Goal: Transaction & Acquisition: Book appointment/travel/reservation

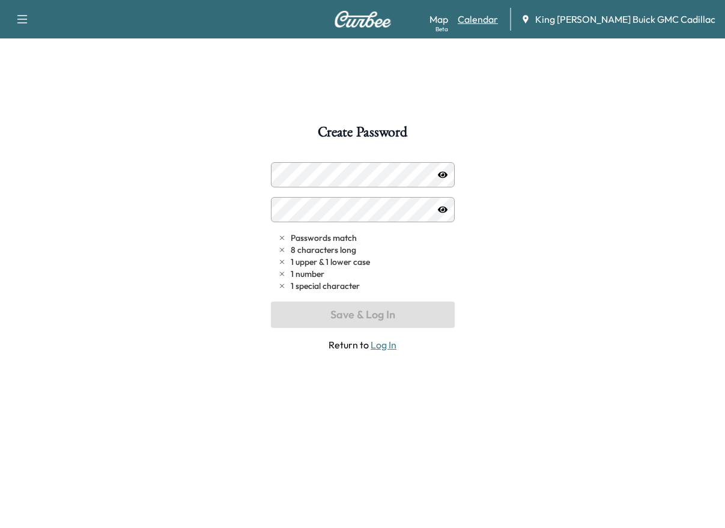
click at [498, 20] on link "Calendar" at bounding box center [478, 19] width 40 height 14
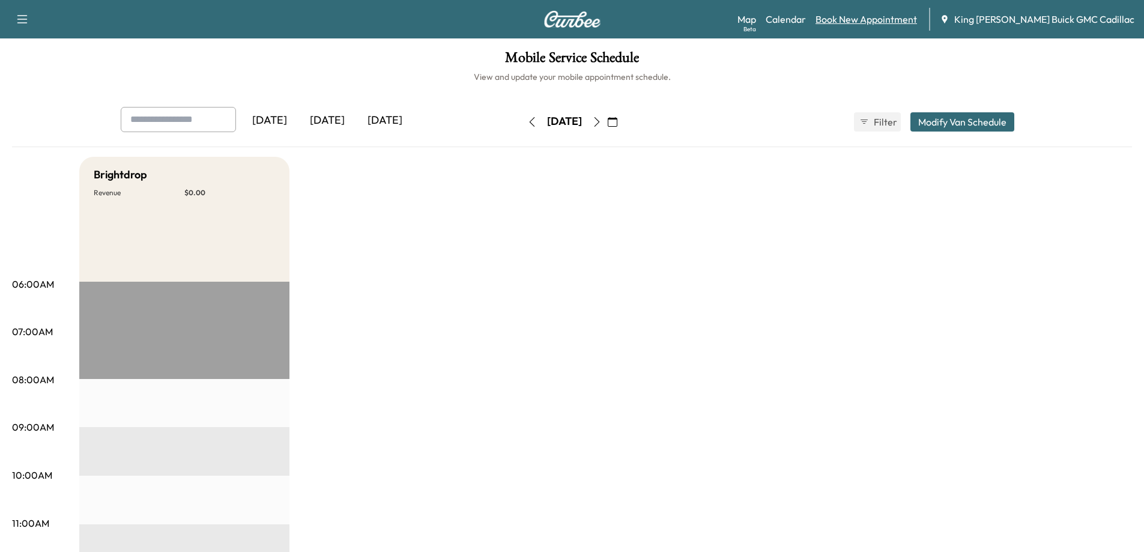
click at [733, 19] on link "Book New Appointment" at bounding box center [867, 19] width 102 height 14
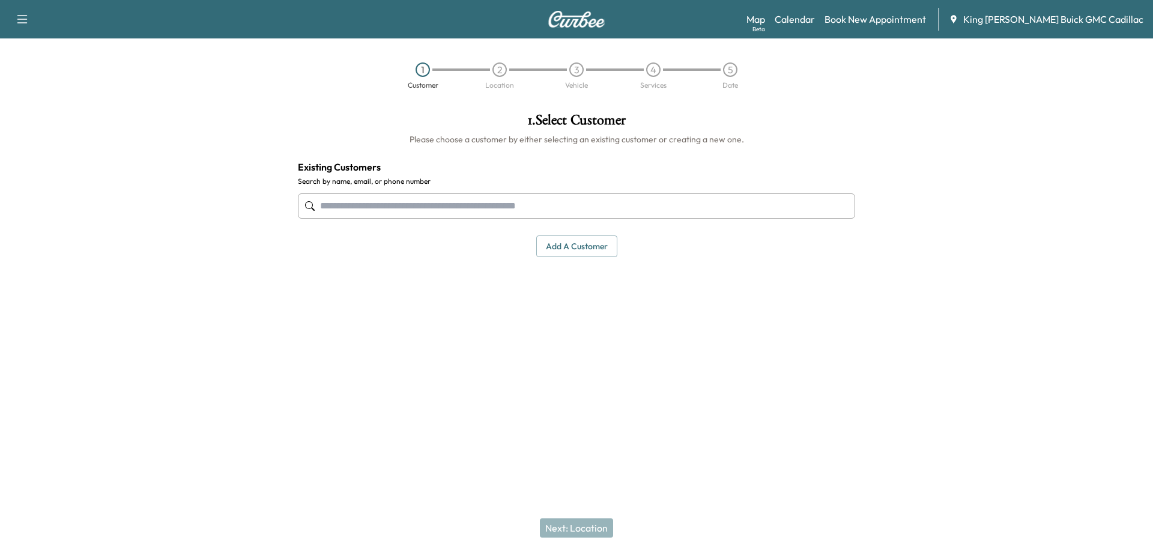
click at [413, 206] on input "text" at bounding box center [576, 205] width 557 height 25
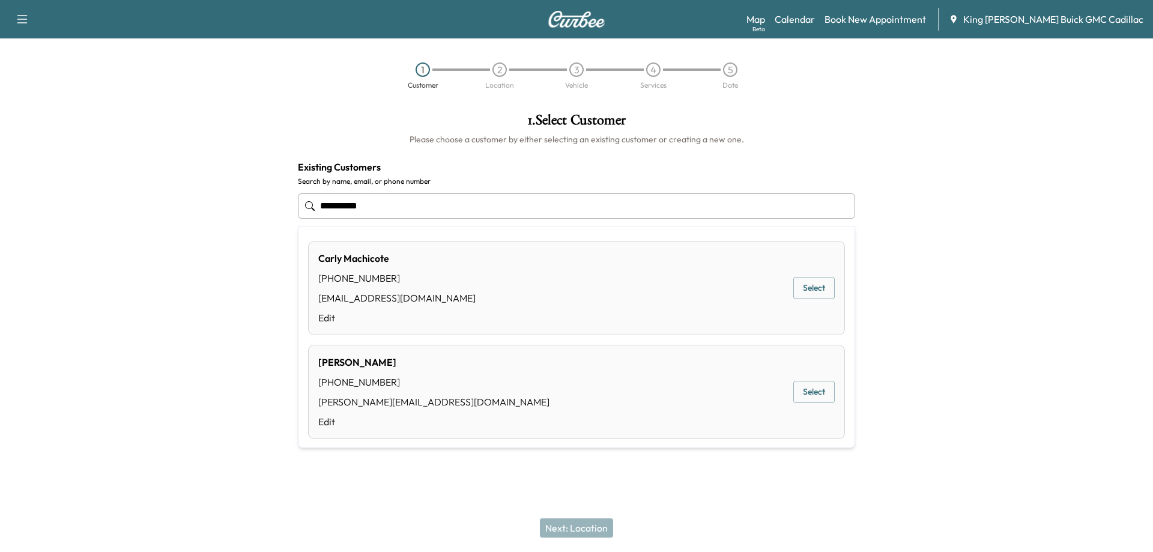
click at [350, 276] on div "[PHONE_NUMBER]" at bounding box center [396, 278] width 157 height 14
type input "**********"
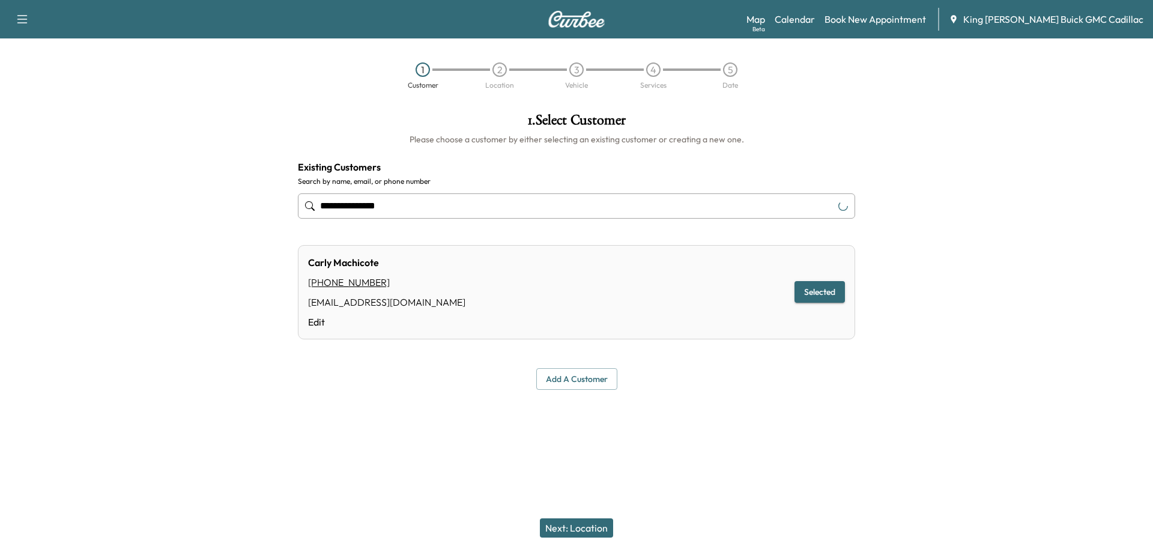
click at [587, 527] on button "Next: Location" at bounding box center [576, 527] width 73 height 19
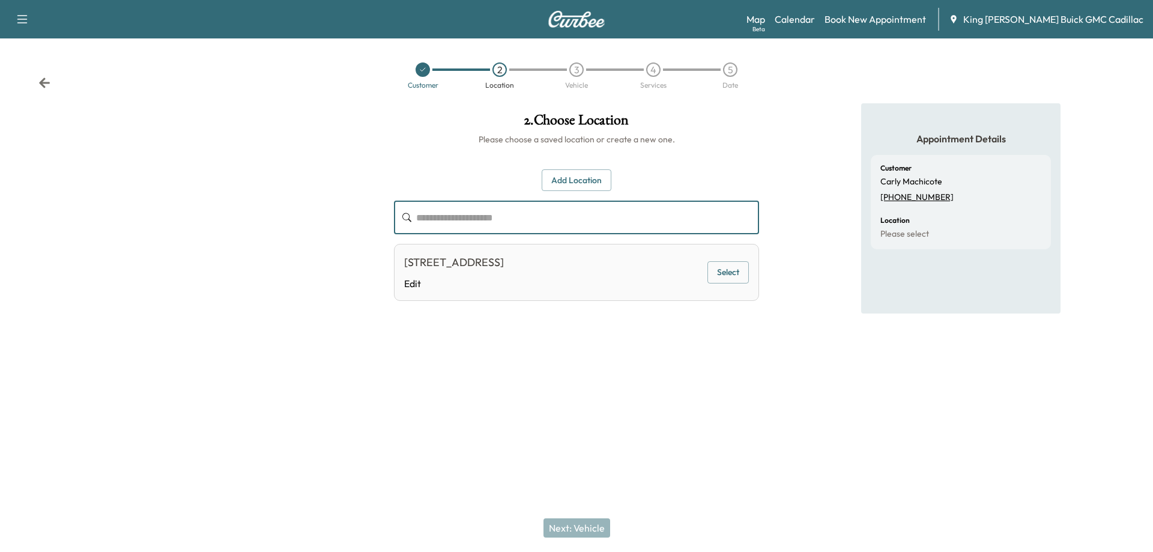
click at [431, 228] on input "text" at bounding box center [587, 218] width 343 height 34
type input "*"
drag, startPoint x: 308, startPoint y: 348, endPoint x: 300, endPoint y: 338, distance: 12.4
click at [302, 341] on div at bounding box center [192, 241] width 384 height 276
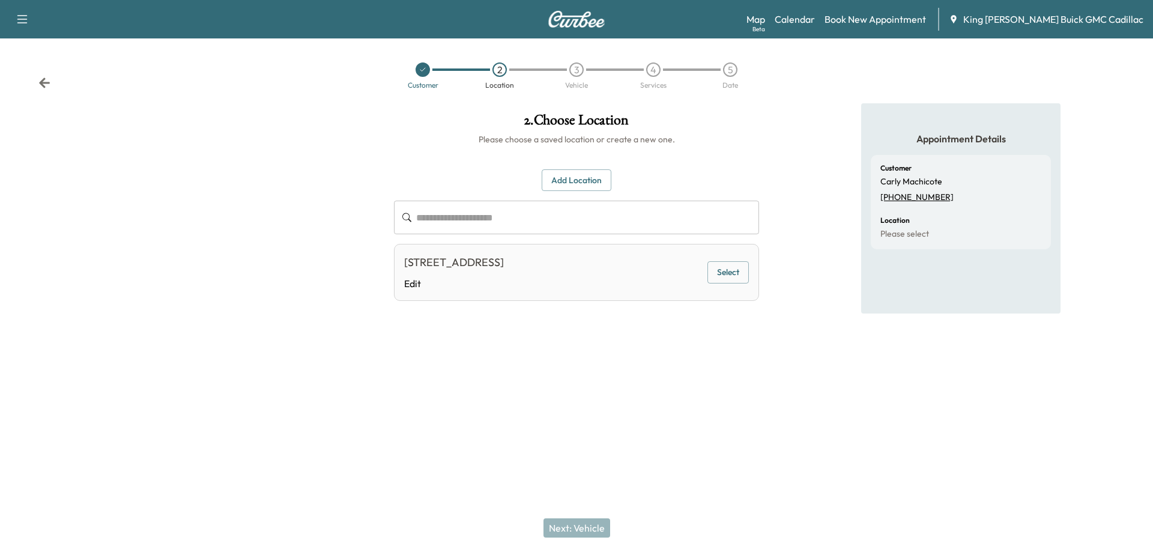
click at [279, 279] on div at bounding box center [192, 241] width 384 height 276
click at [566, 177] on button "Add Location" at bounding box center [577, 180] width 70 height 22
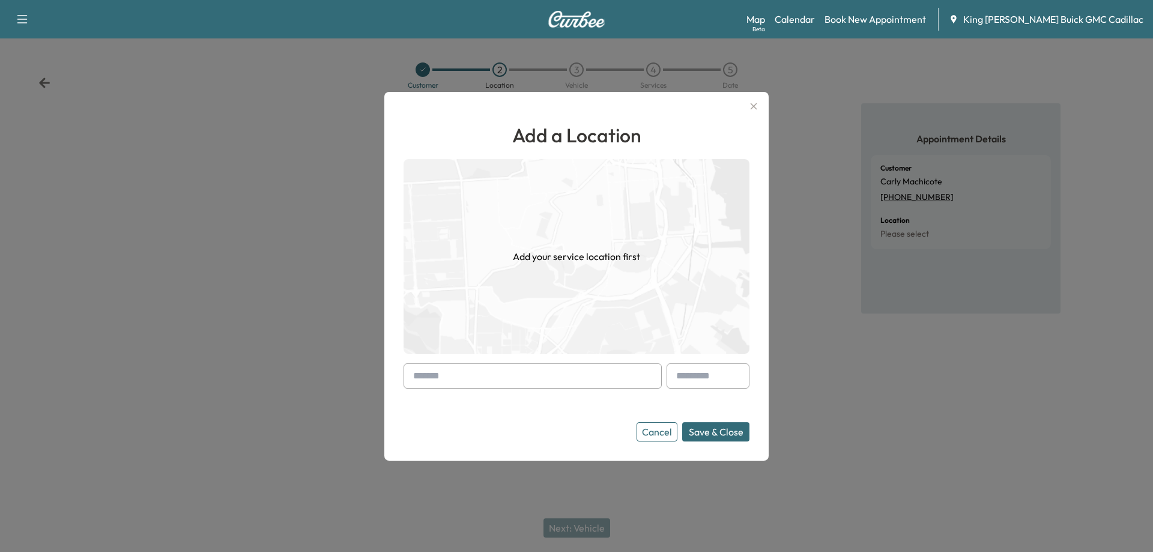
click at [412, 378] on div at bounding box center [415, 376] width 14 height 14
click at [444, 377] on input "text" at bounding box center [533, 375] width 258 height 25
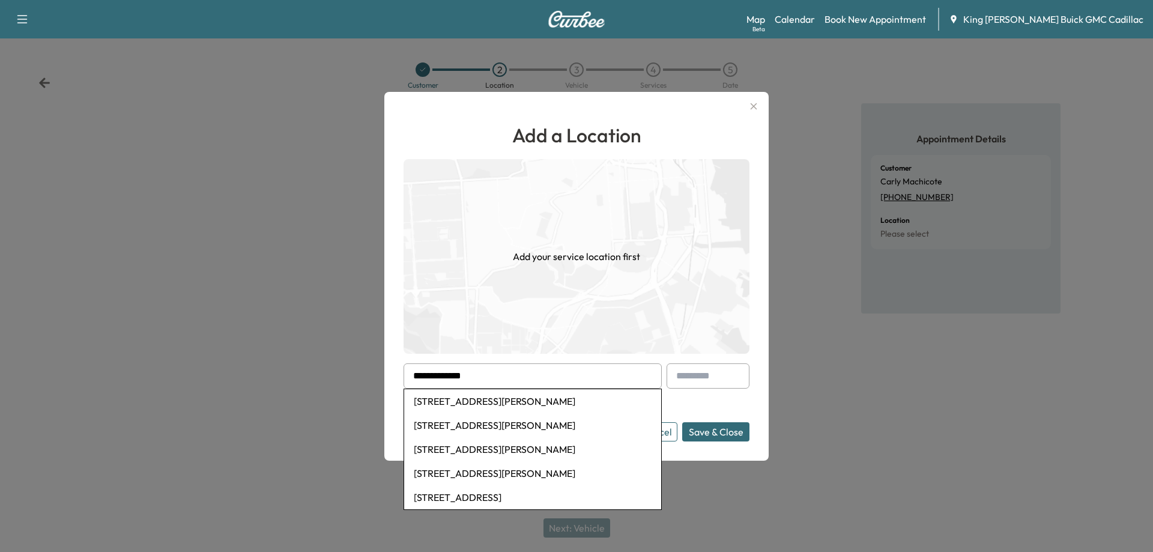
click at [503, 419] on li "[STREET_ADDRESS][PERSON_NAME]" at bounding box center [532, 425] width 257 height 24
type input "**********"
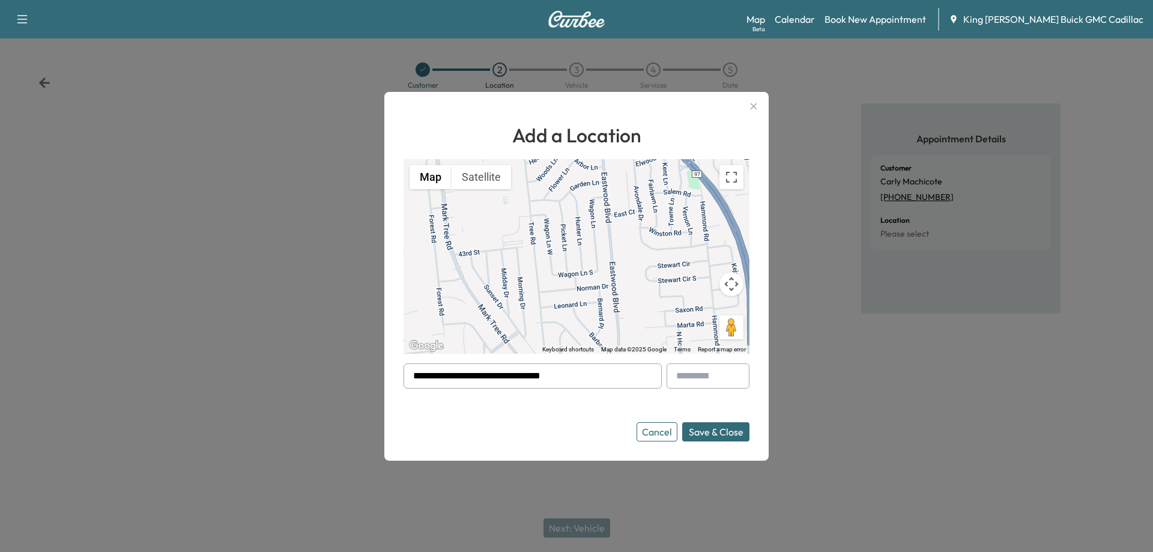
click at [711, 432] on button "Save & Close" at bounding box center [715, 431] width 67 height 19
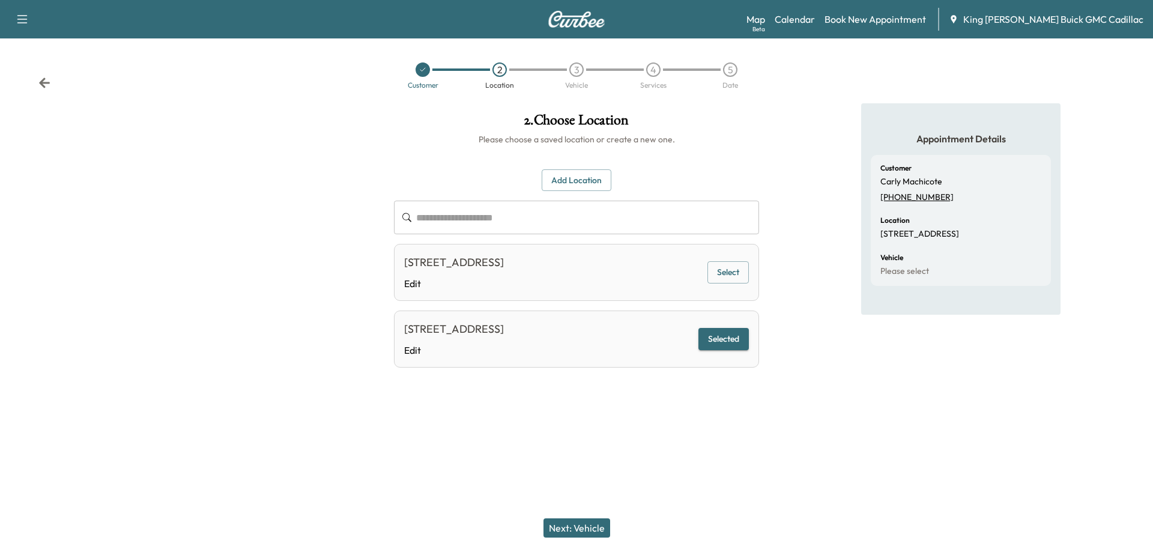
click at [587, 527] on button "Next: Vehicle" at bounding box center [577, 527] width 67 height 19
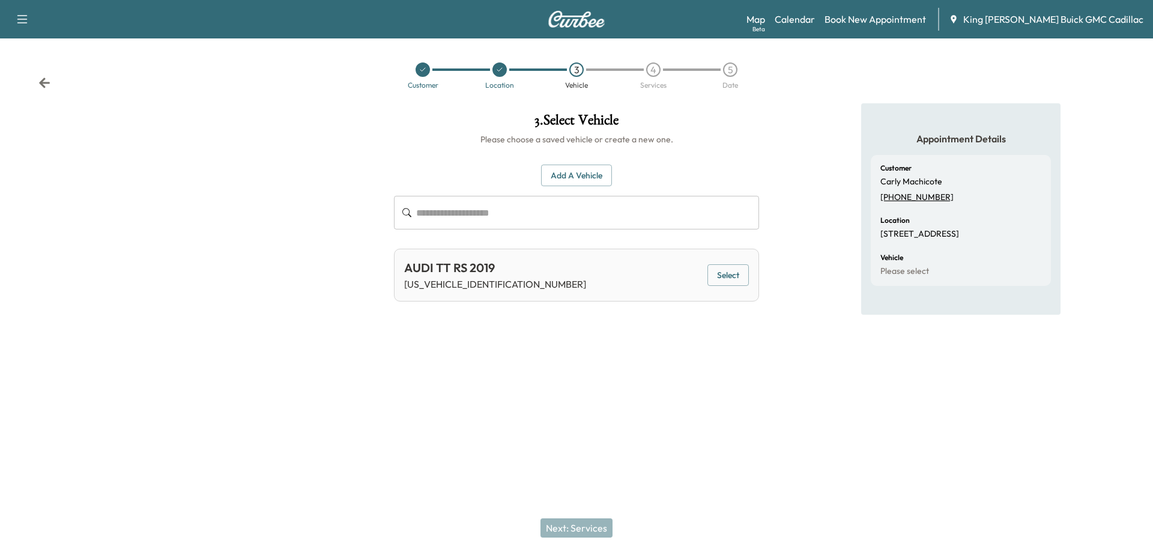
click at [733, 277] on button "Select" at bounding box center [728, 275] width 41 height 22
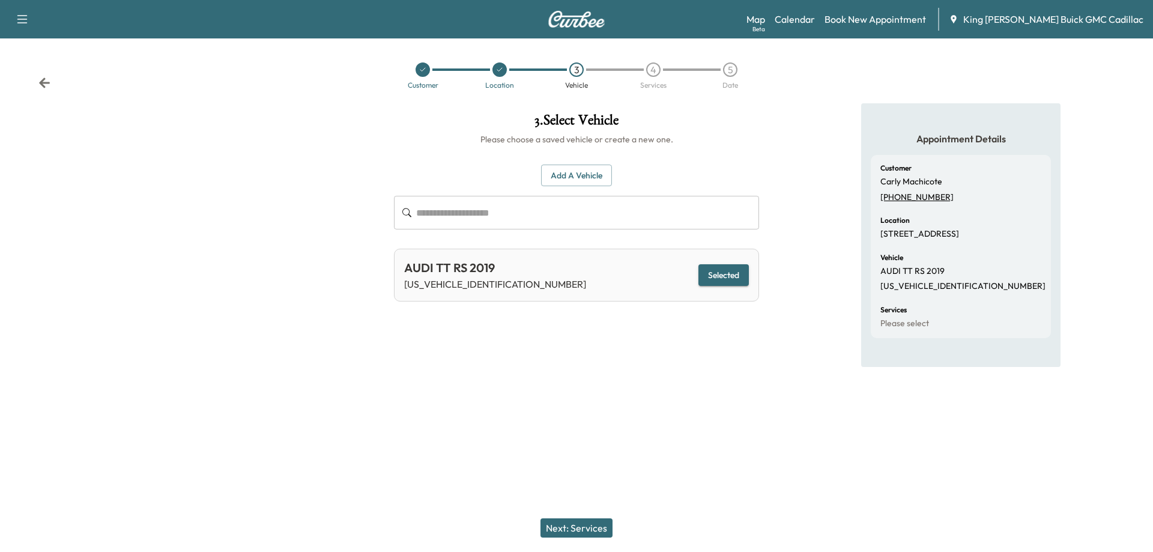
click at [574, 527] on button "Next: Services" at bounding box center [577, 527] width 72 height 19
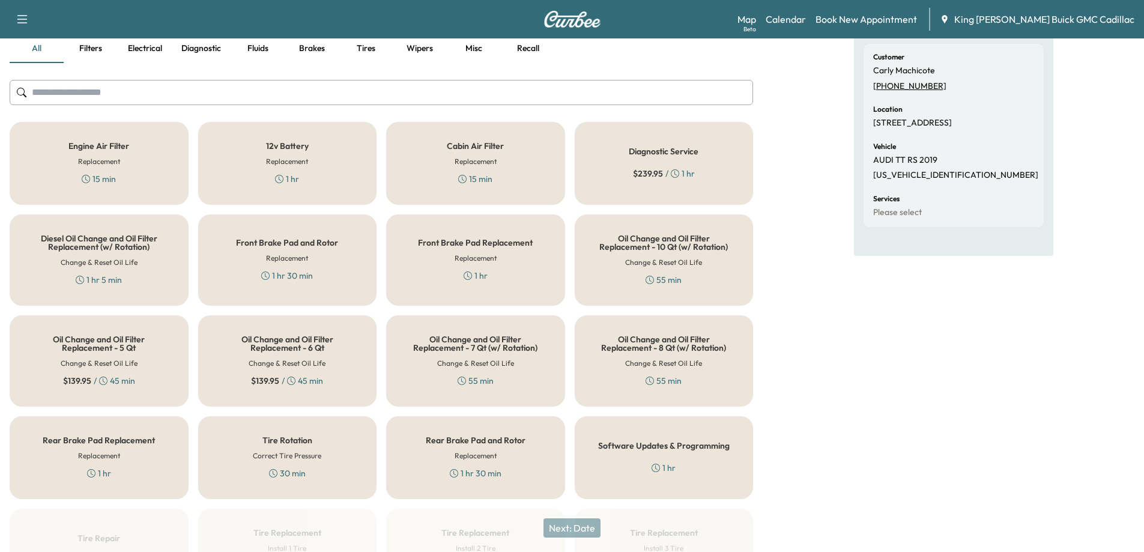
scroll to position [51, 0]
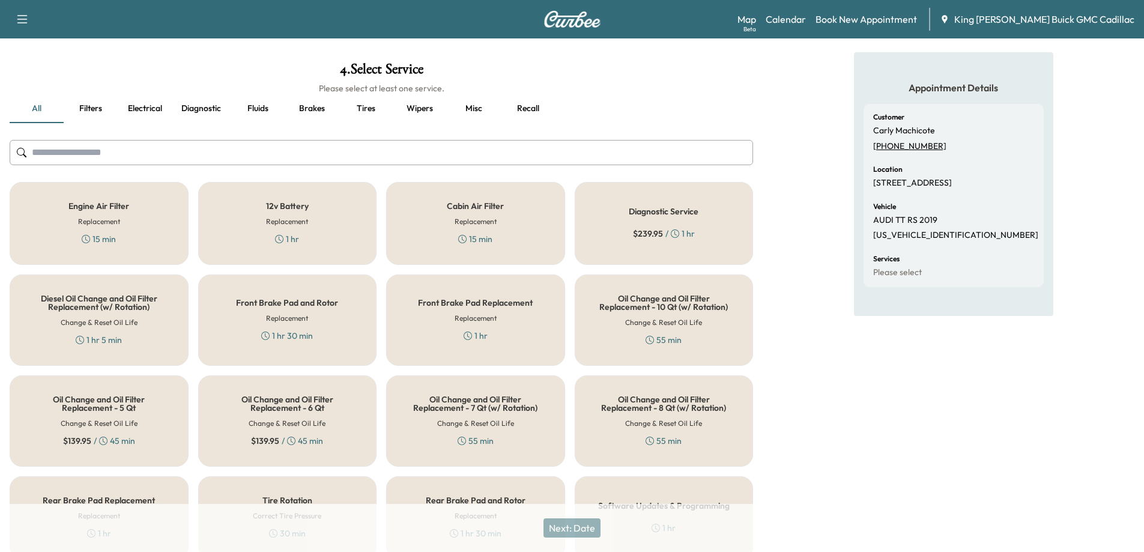
drag, startPoint x: 157, startPoint y: 153, endPoint x: 160, endPoint y: 145, distance: 7.8
click at [157, 153] on input "text" at bounding box center [382, 152] width 744 height 25
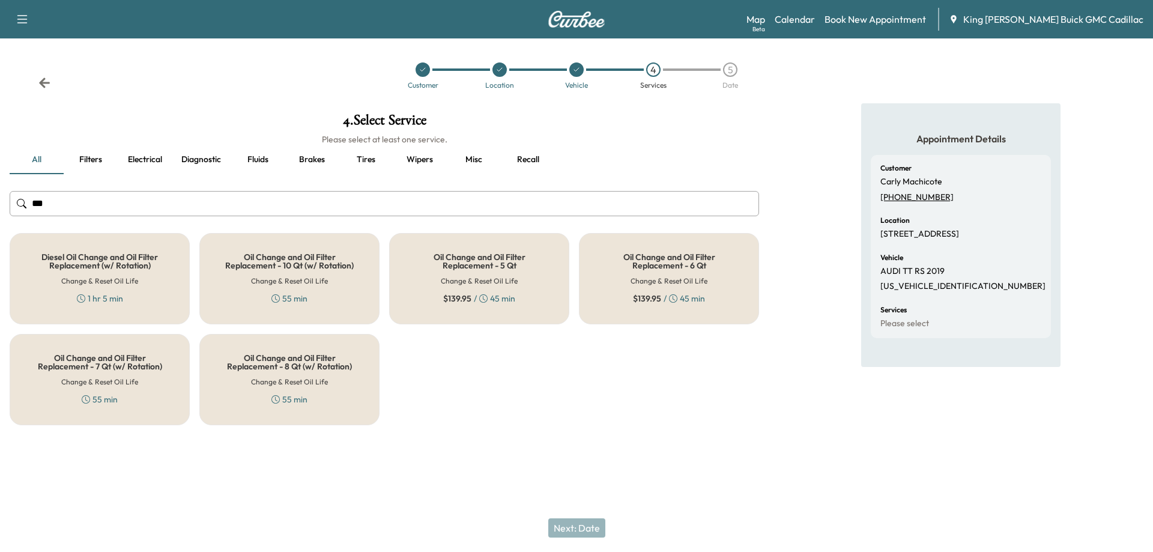
click at [284, 265] on h5 "Oil Change and Oil Filter Replacement - 10 Qt (w/ Rotation)" at bounding box center [289, 261] width 141 height 17
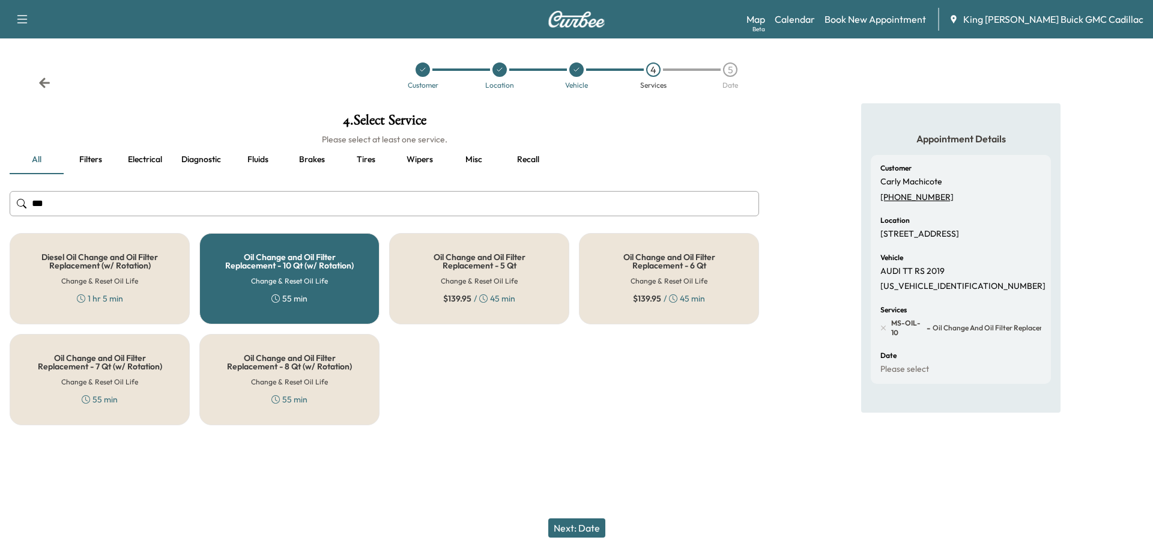
drag, startPoint x: 85, startPoint y: 208, endPoint x: 0, endPoint y: 204, distance: 85.4
click at [0, 205] on div "4 . Select Service Please select at least one service. all Filters Electrical D…" at bounding box center [384, 269] width 769 height 332
click at [255, 273] on div "Oil Change and Oil Filter Replacement - 10 Qt (w/ Rotation) Change & Reset Oil …" at bounding box center [289, 278] width 180 height 91
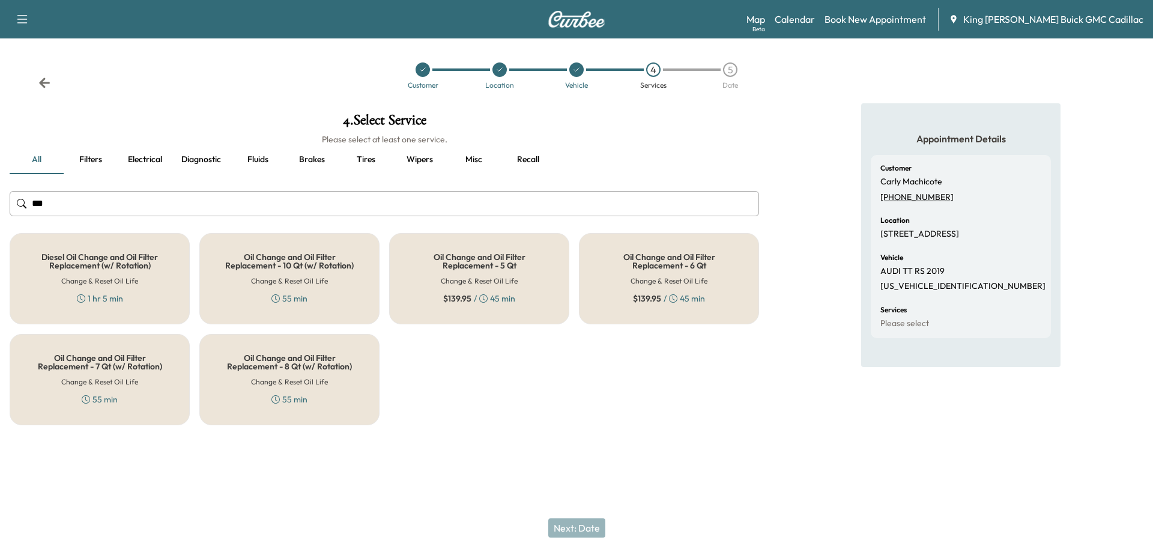
click at [255, 273] on div "Oil Change and Oil Filter Replacement - 10 Qt (w/ Rotation) Change & Reset Oil …" at bounding box center [289, 278] width 180 height 91
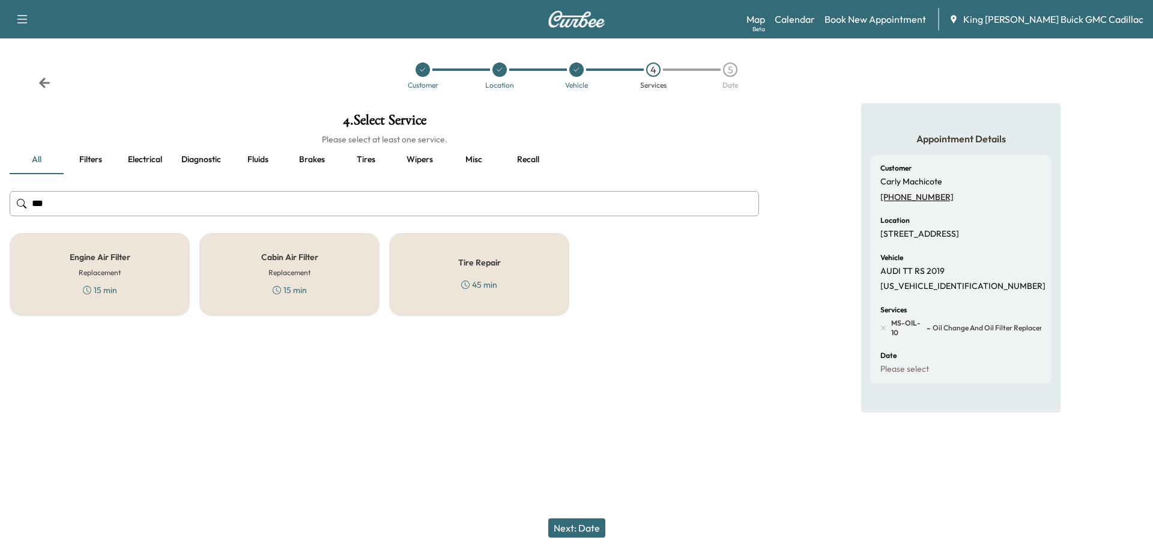
type input "***"
click at [323, 263] on div "Cabin Air Filter Replacement 15 min" at bounding box center [289, 274] width 180 height 83
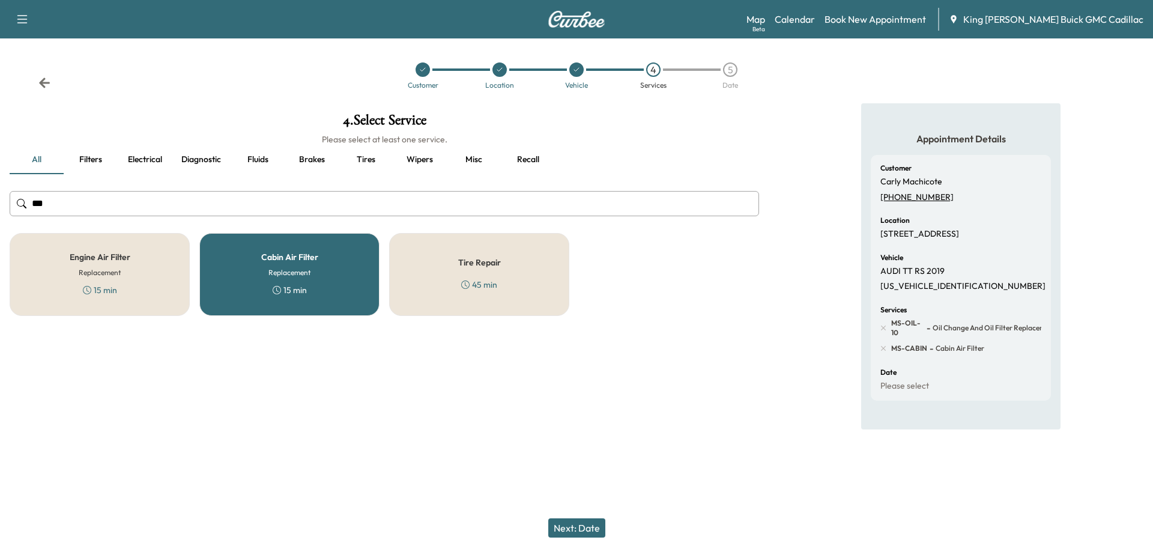
click at [323, 263] on div "Cabin Air Filter Replacement 15 min" at bounding box center [289, 274] width 180 height 83
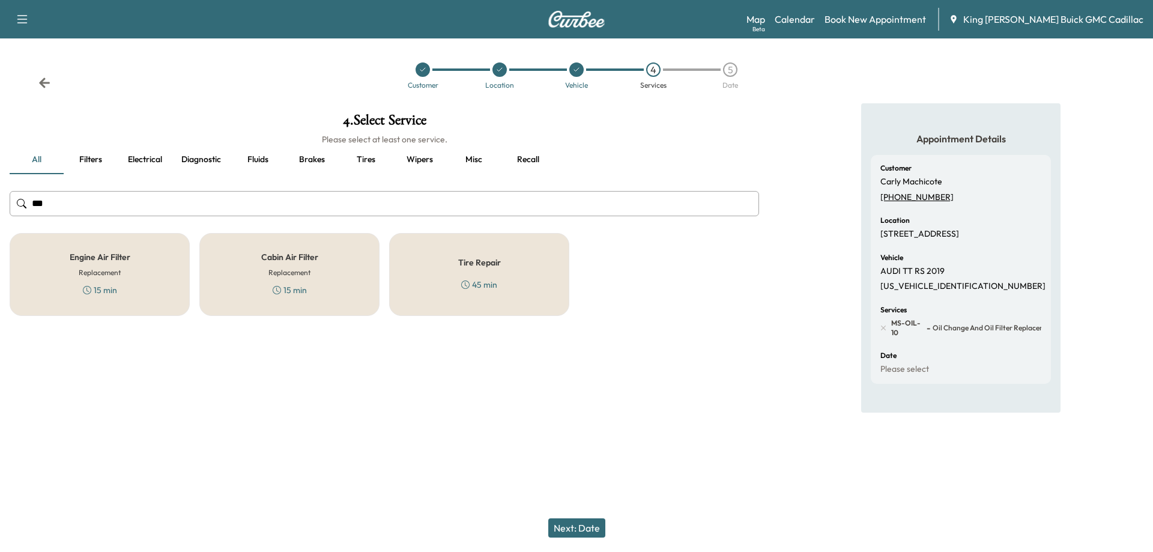
click at [285, 295] on div "15 min" at bounding box center [290, 290] width 34 height 12
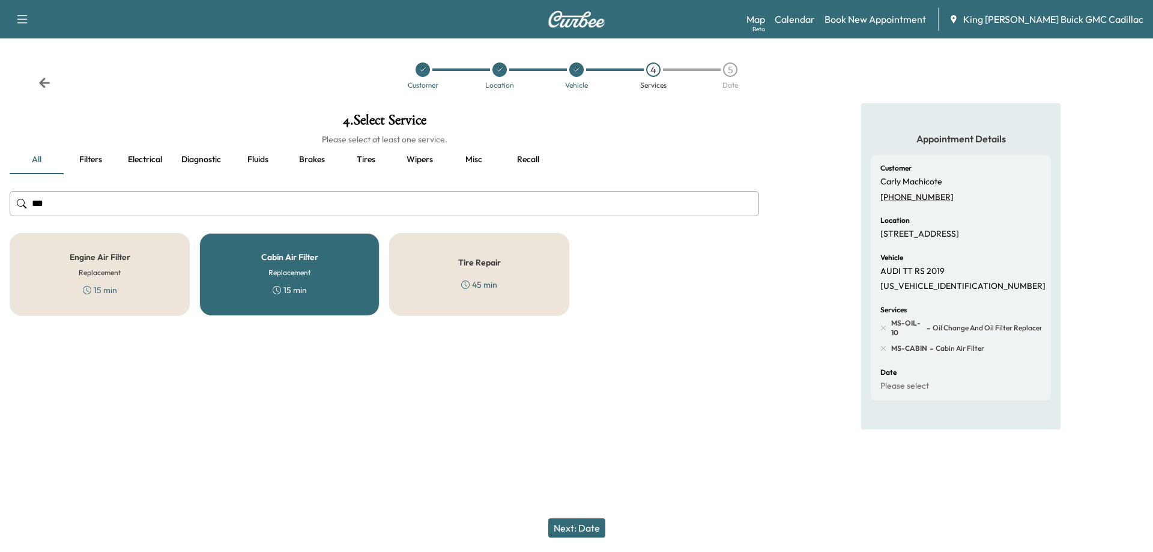
click at [285, 295] on div "15 min" at bounding box center [290, 290] width 34 height 12
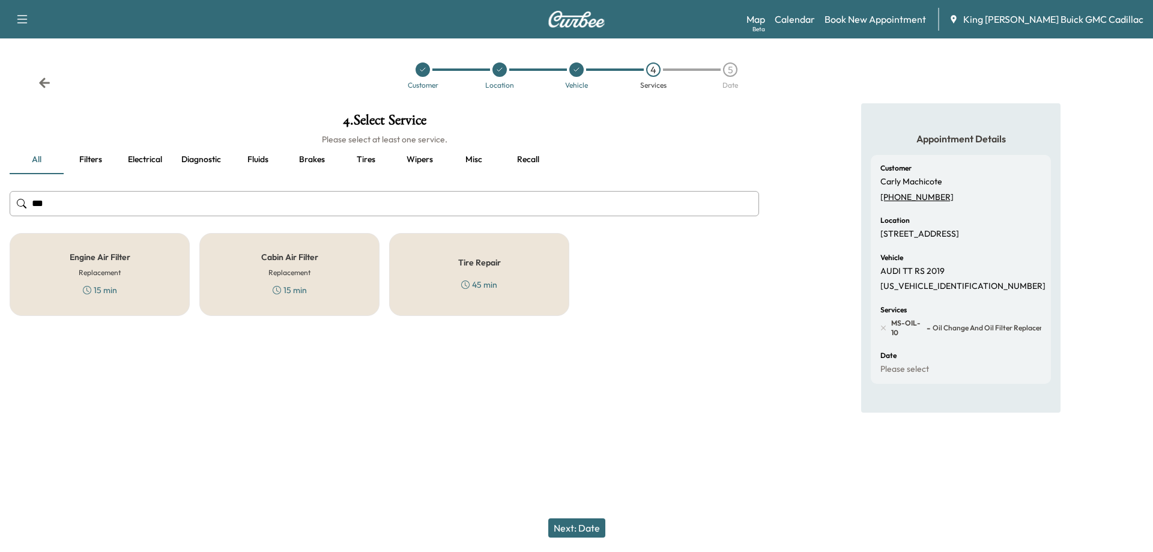
click at [340, 273] on div "Cabin Air Filter Replacement 15 min" at bounding box center [289, 274] width 180 height 83
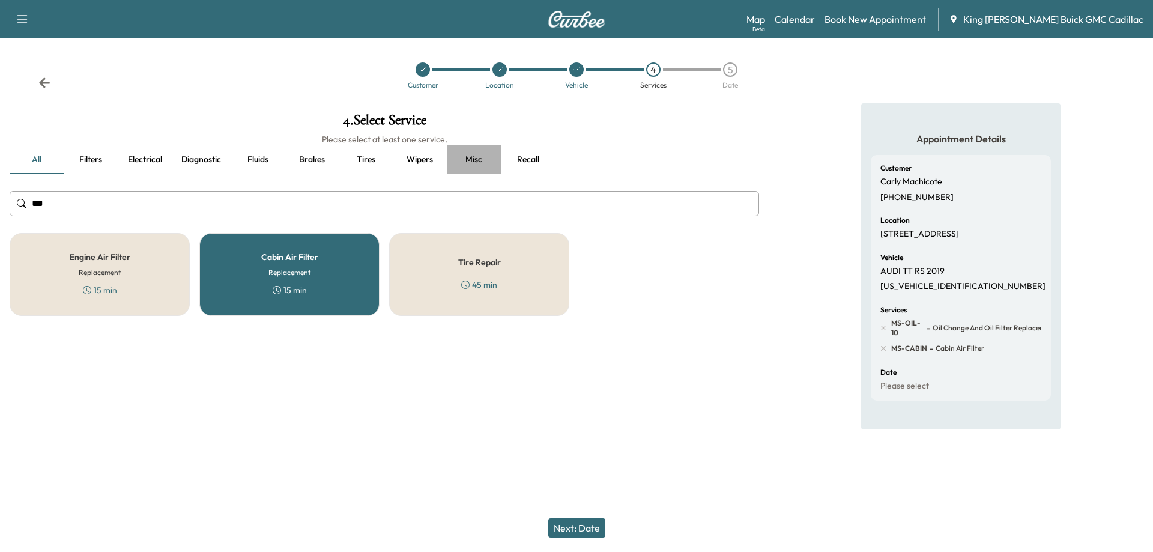
click at [466, 159] on button "Misc" at bounding box center [474, 159] width 54 height 29
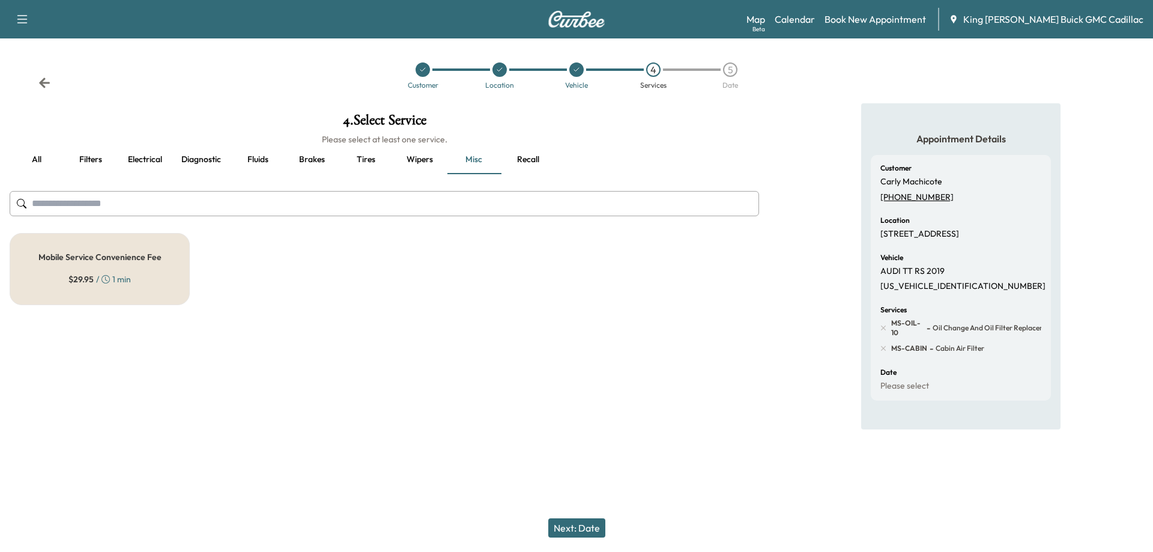
click at [94, 264] on div "Mobile Service Convenience Fee $ 29.95 / 1 min" at bounding box center [100, 269] width 180 height 72
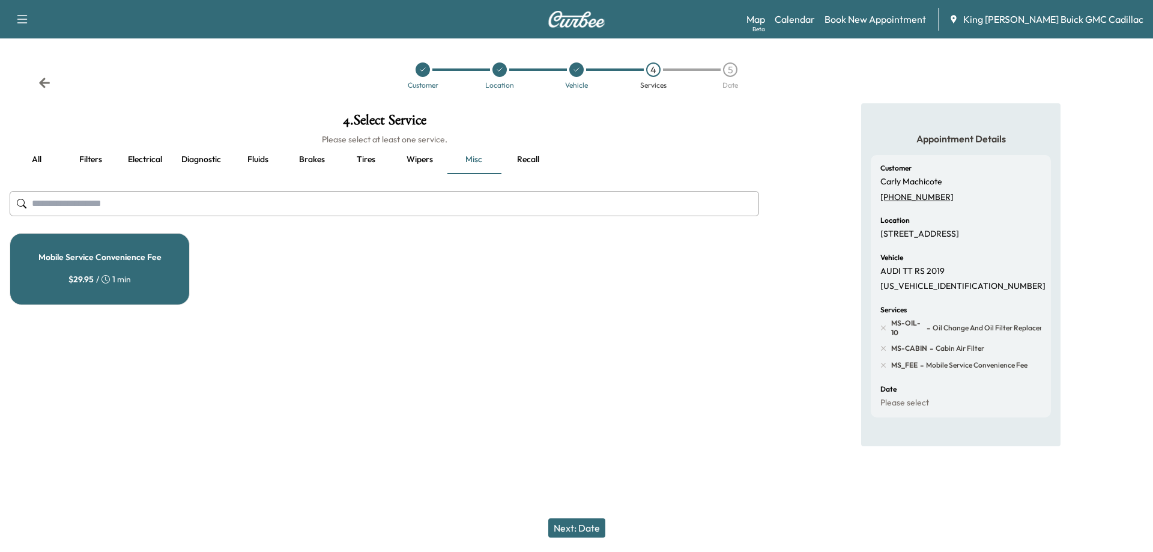
click at [583, 527] on button "Next: Date" at bounding box center [576, 527] width 57 height 19
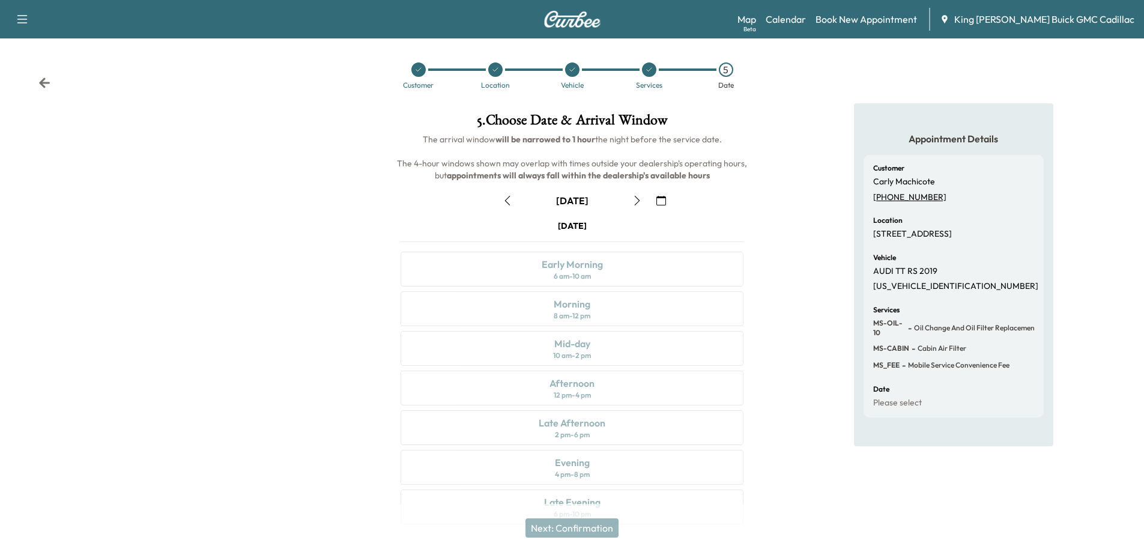
click at [635, 201] on icon "button" at bounding box center [638, 201] width 10 height 10
click at [504, 199] on icon "button" at bounding box center [508, 201] width 10 height 10
click at [637, 198] on icon "button" at bounding box center [636, 201] width 5 height 10
click at [563, 262] on div "Early Morning" at bounding box center [572, 264] width 61 height 14
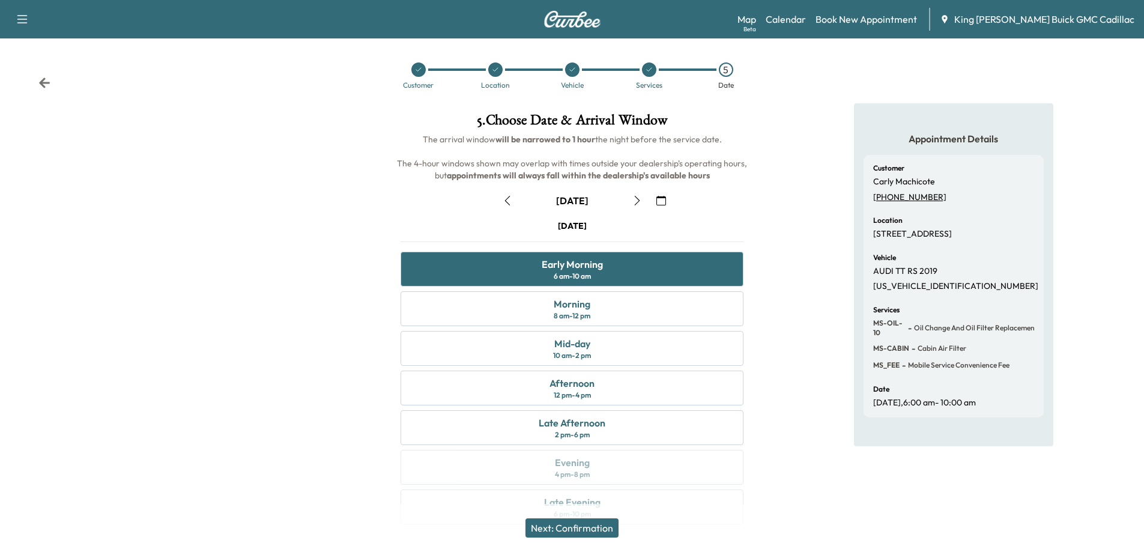
click at [619, 527] on button "Next: Confirmation" at bounding box center [572, 527] width 93 height 19
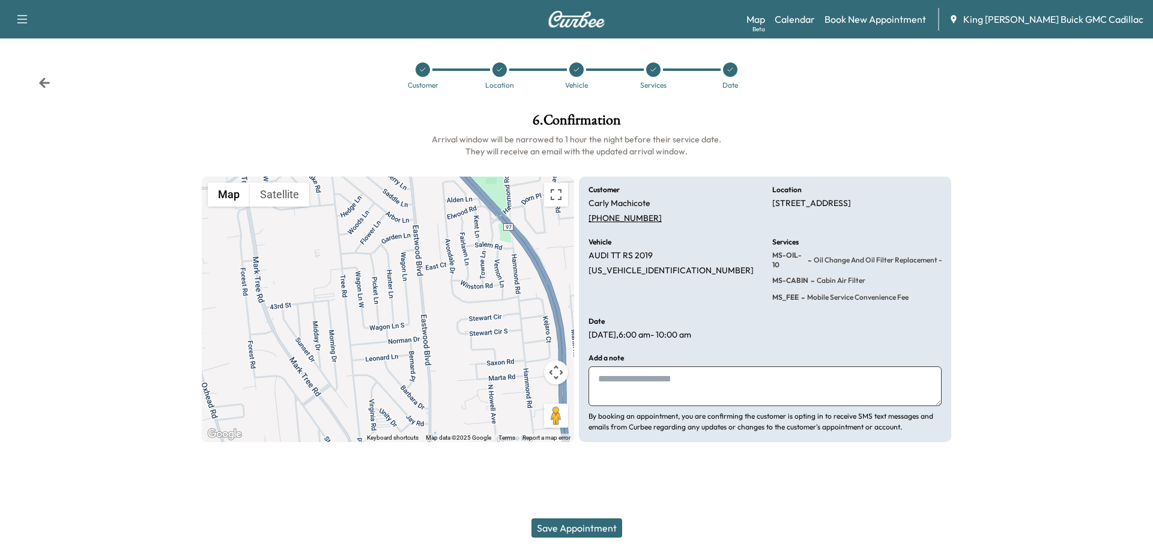
click at [396, 100] on div "Customer Location Vehicle Services Date" at bounding box center [576, 75] width 1153 height 55
click at [733, 22] on link "Calendar" at bounding box center [795, 19] width 40 height 14
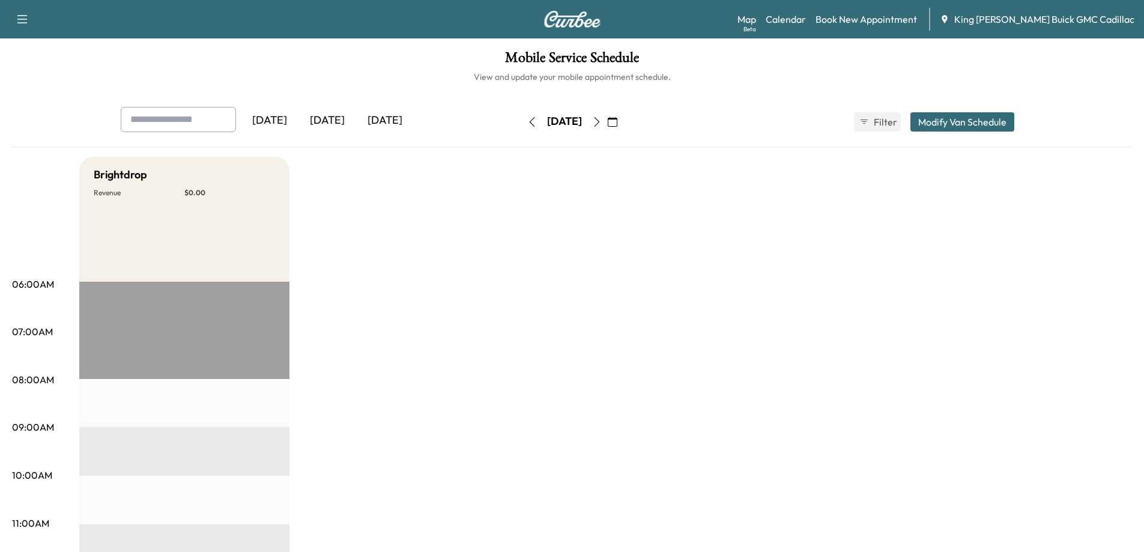
drag, startPoint x: 611, startPoint y: 281, endPoint x: 601, endPoint y: 304, distance: 25.0
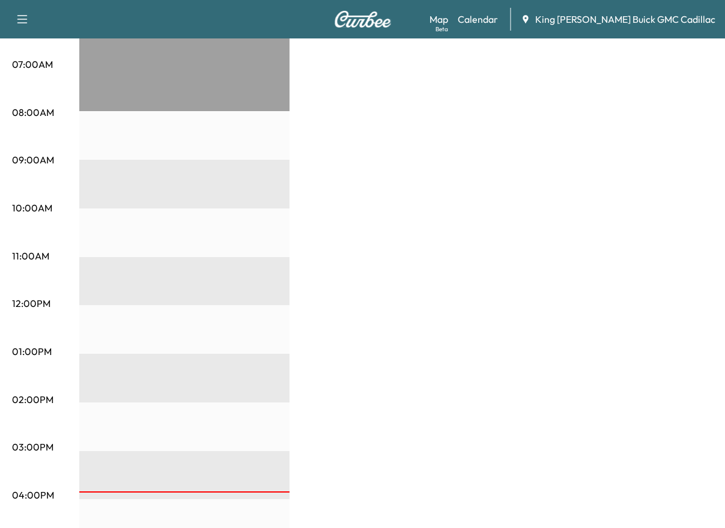
scroll to position [300, 0]
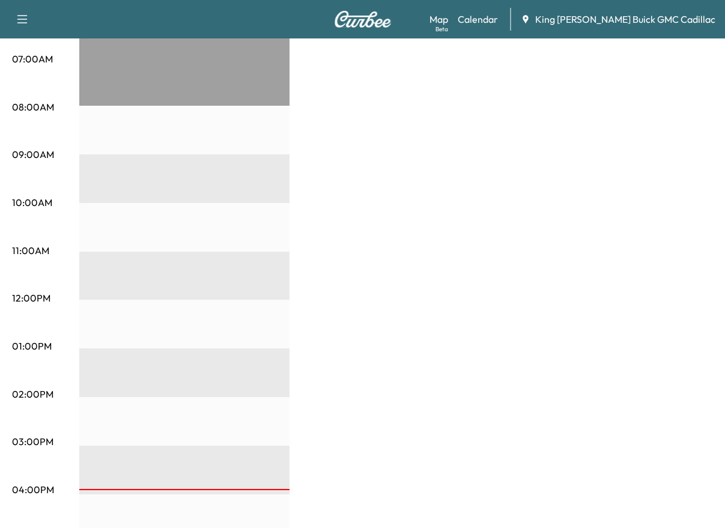
click at [395, 471] on div "Brightdrop Revenue $ 0.00 EST Start" at bounding box center [396, 334] width 634 height 901
click at [463, 441] on div "Brightdrop Revenue $ 0.00 EST Start" at bounding box center [396, 334] width 634 height 901
